Goal: Transaction & Acquisition: Purchase product/service

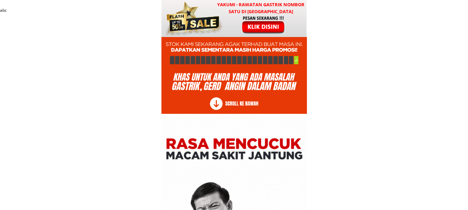
click at [264, 23] on div at bounding box center [264, 24] width 58 height 19
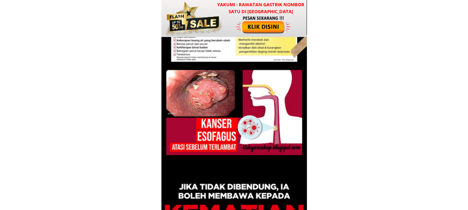
scroll to position [8375, 0]
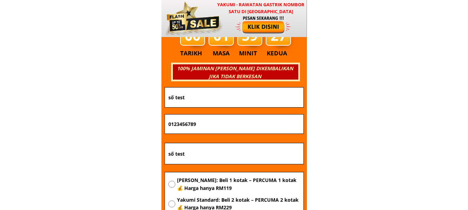
click at [231, 96] on input "số test" at bounding box center [234, 98] width 135 height 20
click at [196, 99] on input "text" at bounding box center [234, 98] width 135 height 20
paste input "[PERSON_NAME]"
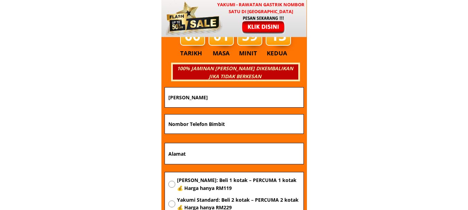
type input "[PERSON_NAME]"
click at [219, 128] on input "tel" at bounding box center [234, 124] width 135 height 19
paste input "60139083641"
type input "60139083641"
click at [247, 151] on input "text" at bounding box center [234, 154] width 135 height 21
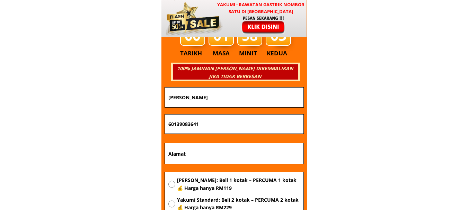
paste input "Lukut to sipang to (c)saic A1/A2"
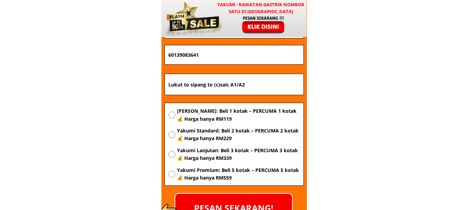
type input "Lukut to sipang to (c)saic A1/A2"
click at [199, 116] on span "[PERSON_NAME]: Beli 1 kotak – PERCUMA 1 kotak 💰 Harga hanya RM119" at bounding box center [238, 115] width 123 height 16
radio input "true"
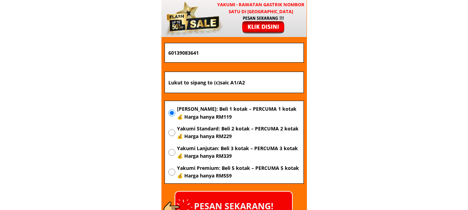
scroll to position [8514, 0]
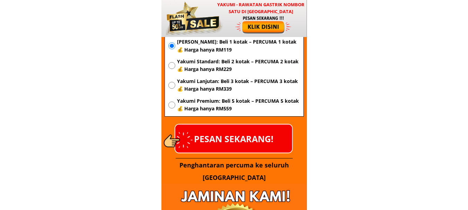
click at [254, 137] on p "PESAN SEKARANG!" at bounding box center [233, 139] width 117 height 28
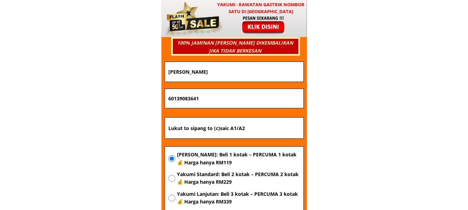
scroll to position [8375, 0]
